Goal: Navigation & Orientation: Find specific page/section

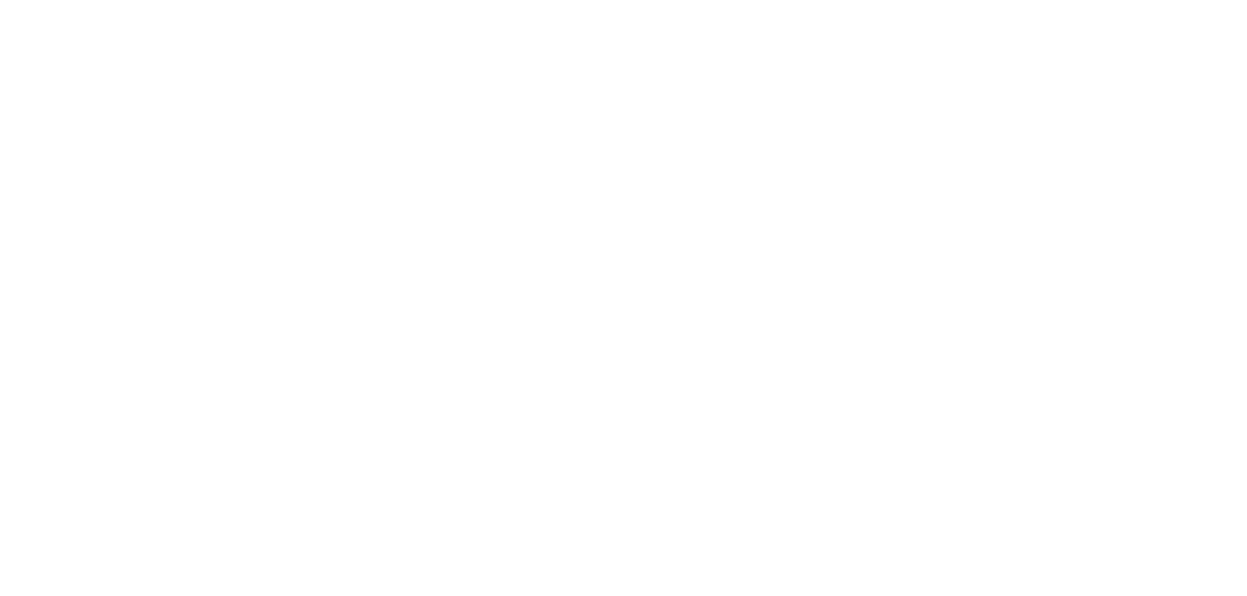
scroll to position [5413, 0]
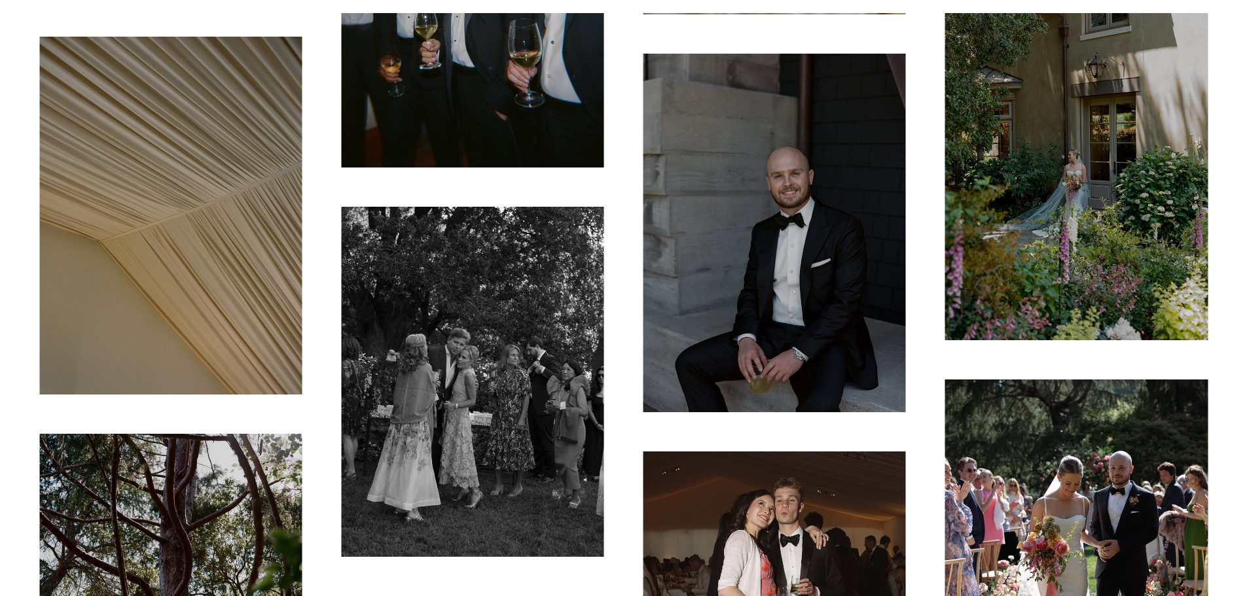
click at [820, 192] on img at bounding box center [774, 233] width 262 height 359
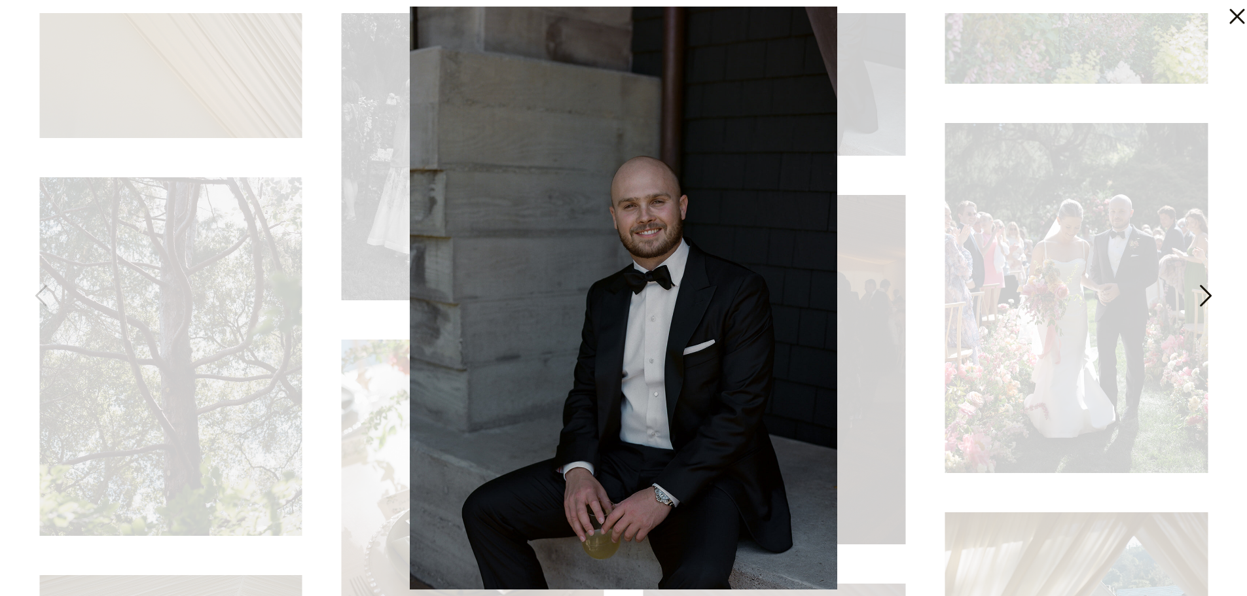
scroll to position [5675, 0]
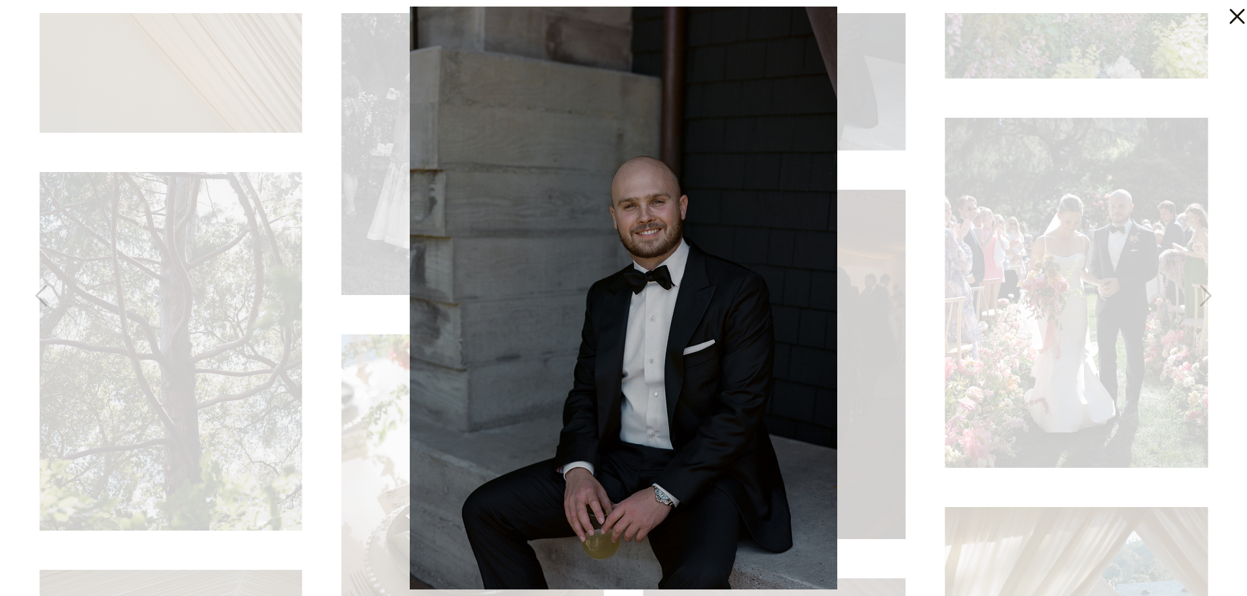
click at [1237, 14] on icon at bounding box center [1234, 13] width 26 height 26
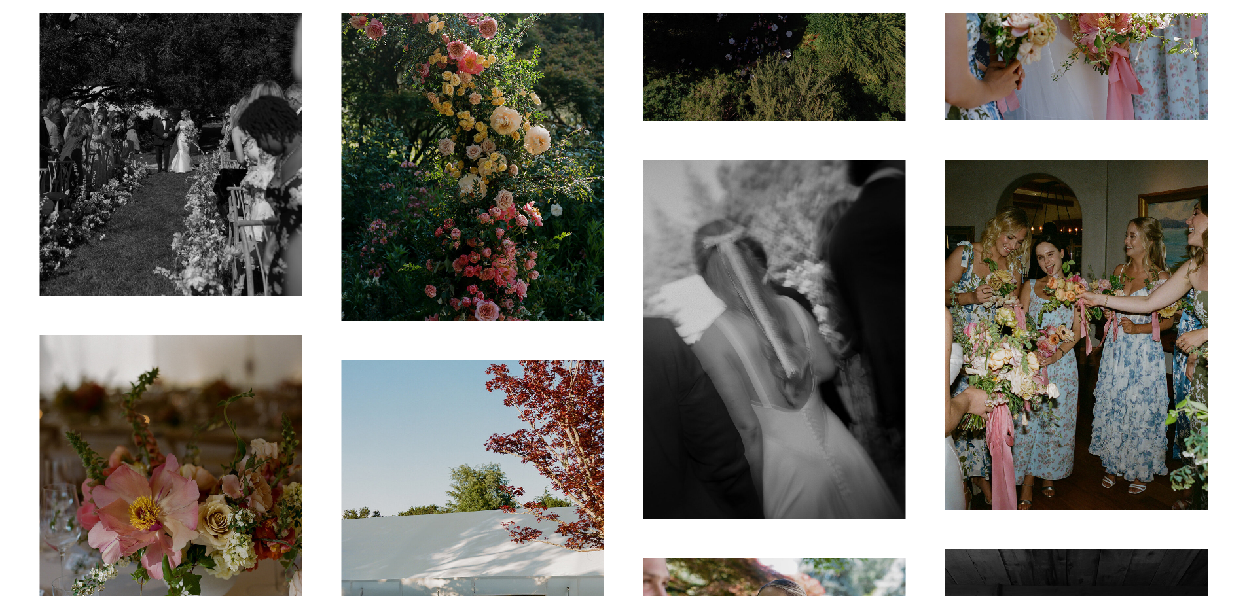
scroll to position [0, 0]
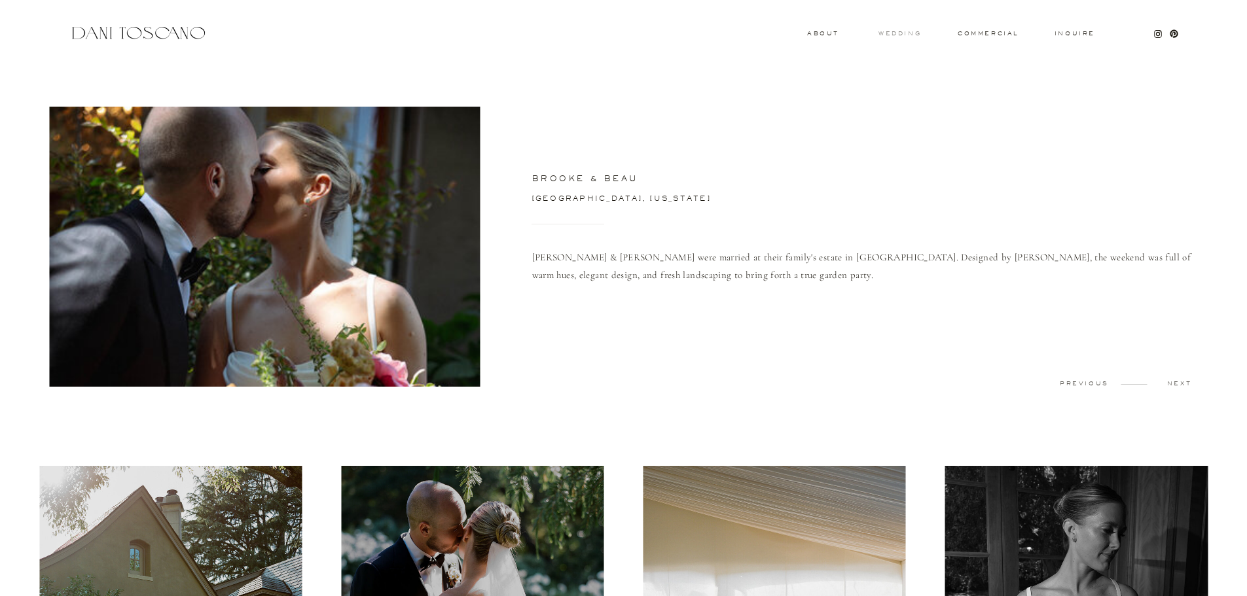
click at [897, 34] on h3 "wedding" at bounding box center [899, 33] width 43 height 5
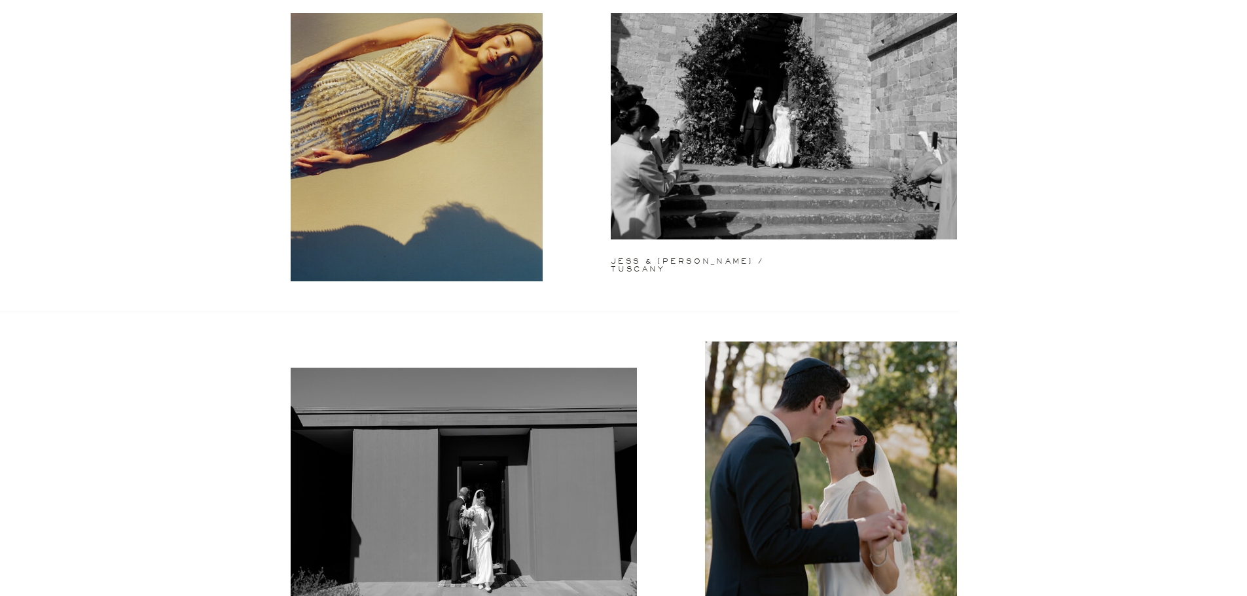
scroll to position [262, 0]
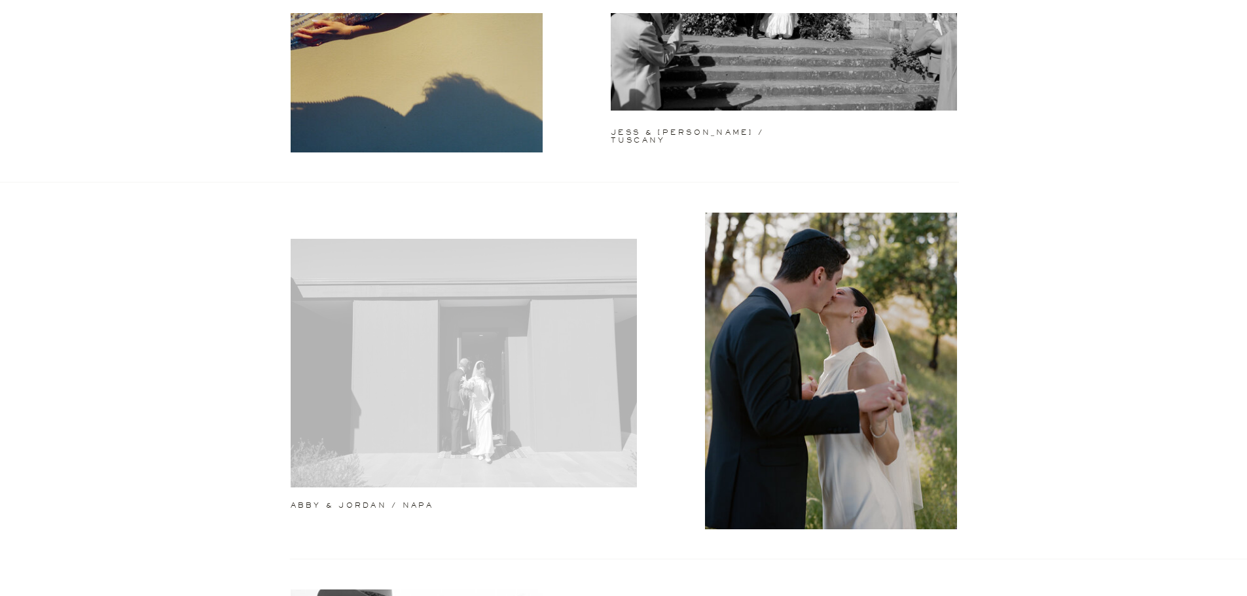
click at [564, 407] on div at bounding box center [464, 363] width 346 height 249
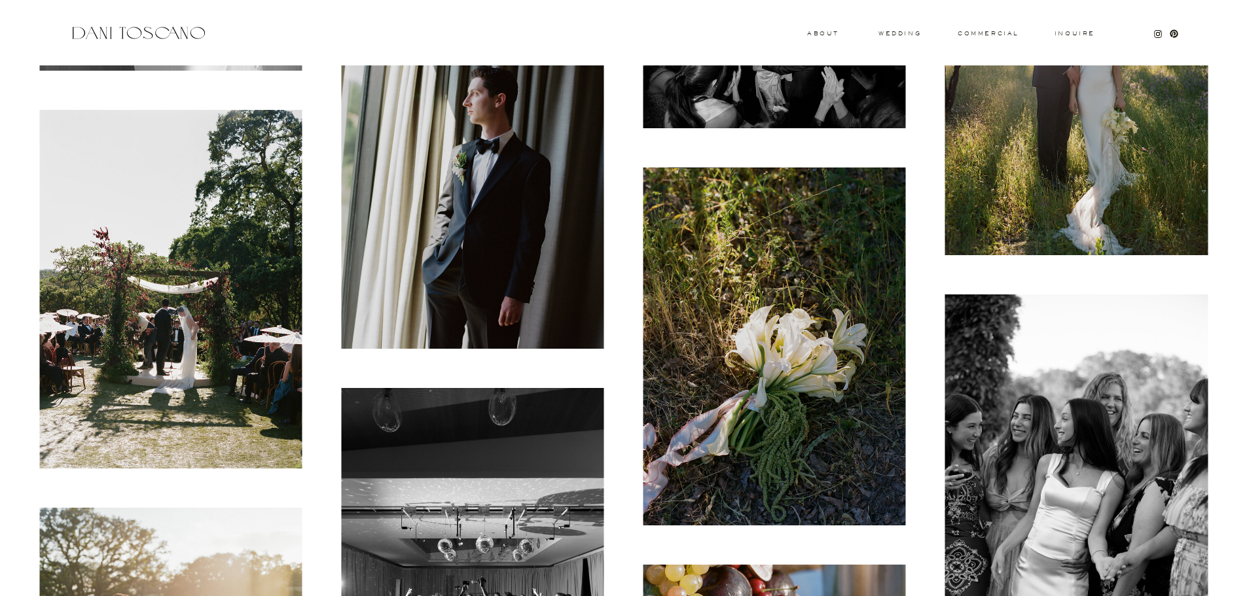
scroll to position [1309, 0]
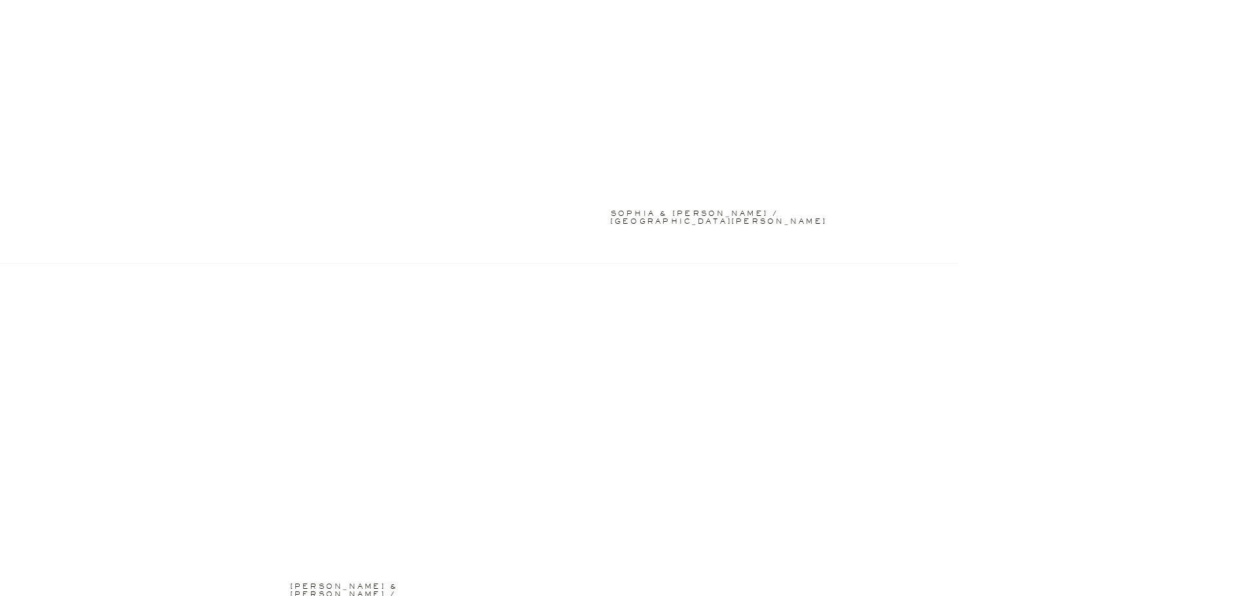
scroll to position [2553, 0]
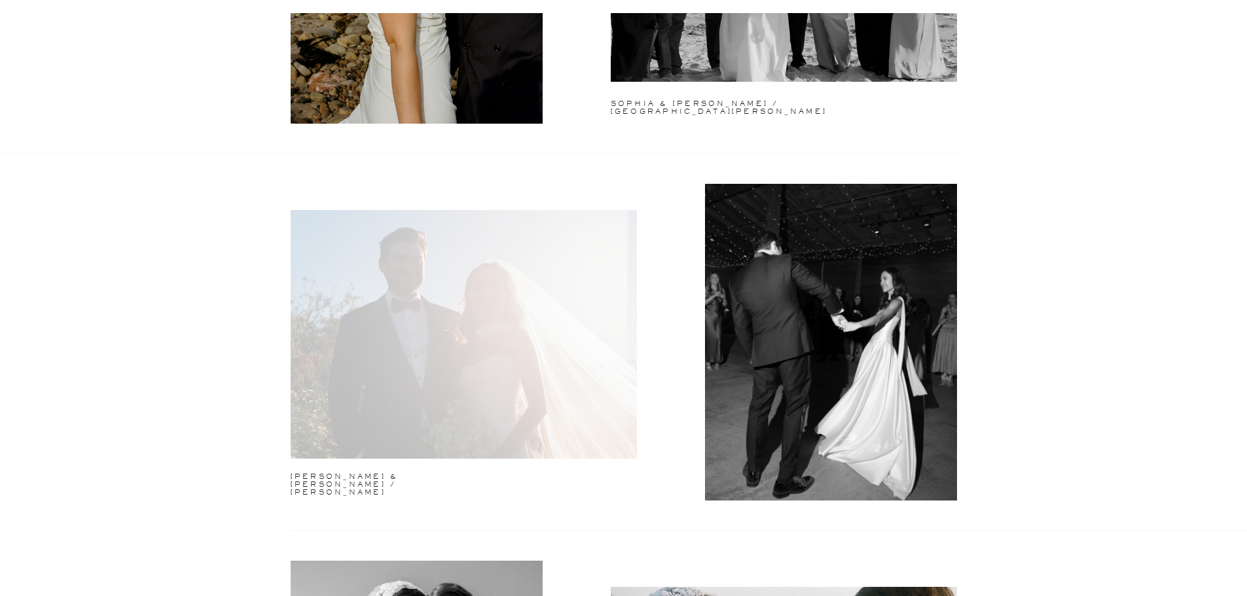
click at [476, 363] on div at bounding box center [464, 334] width 346 height 249
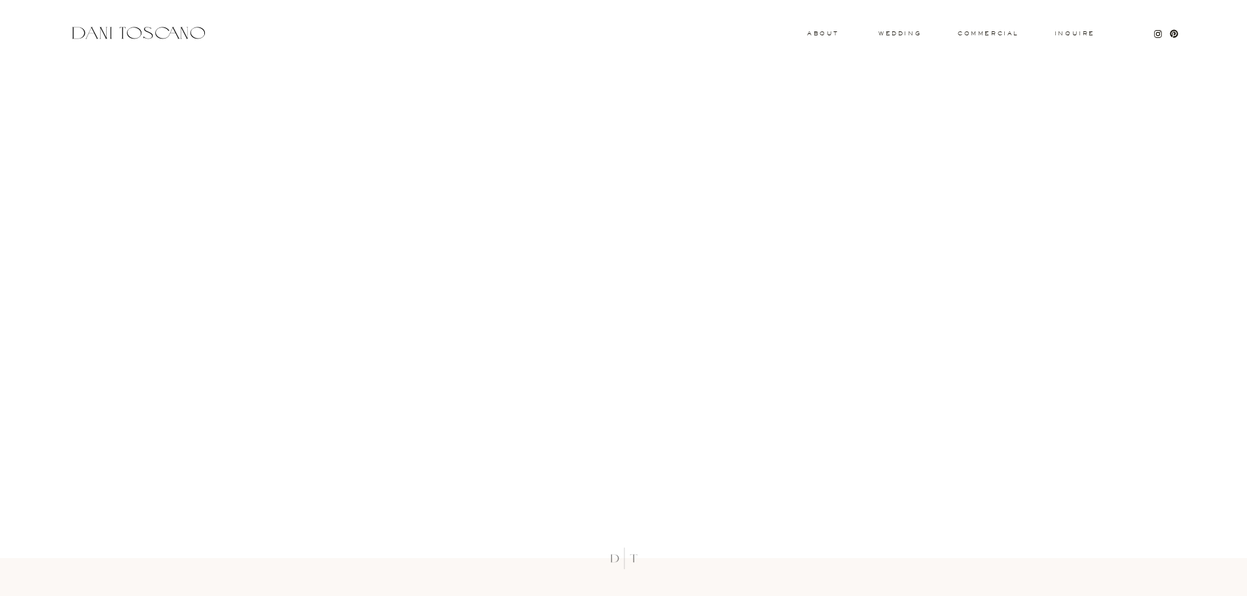
scroll to position [14269, 0]
